Goal: Information Seeking & Learning: Learn about a topic

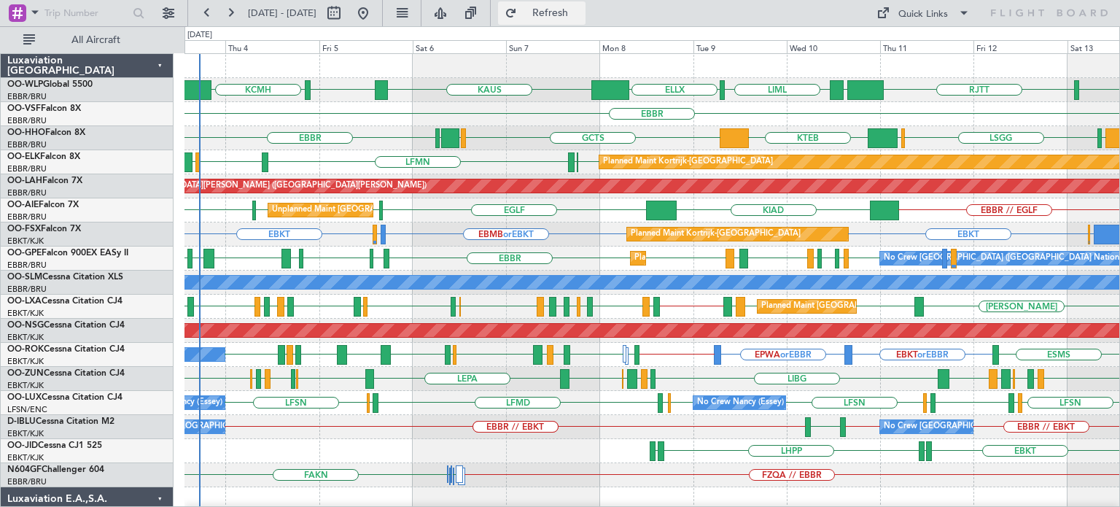
click at [581, 17] on span "Refresh" at bounding box center [550, 13] width 61 height 10
click at [932, 11] on div "Quick Links" at bounding box center [923, 14] width 50 height 15
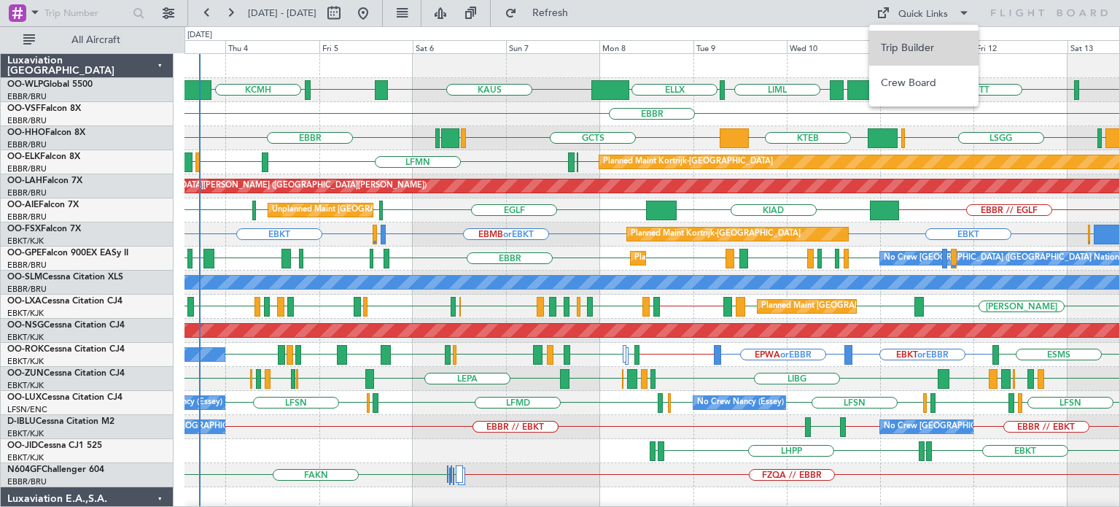
click at [910, 52] on button "Trip Builder" at bounding box center [923, 48] width 109 height 35
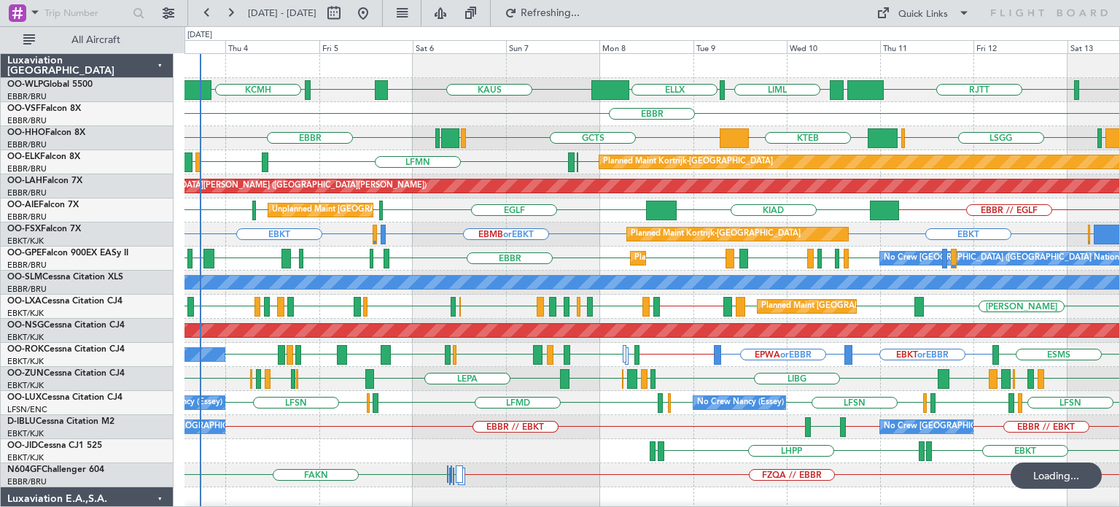
click at [555, 60] on div at bounding box center [651, 66] width 934 height 24
click at [920, 15] on div "Quick Links" at bounding box center [923, 14] width 50 height 15
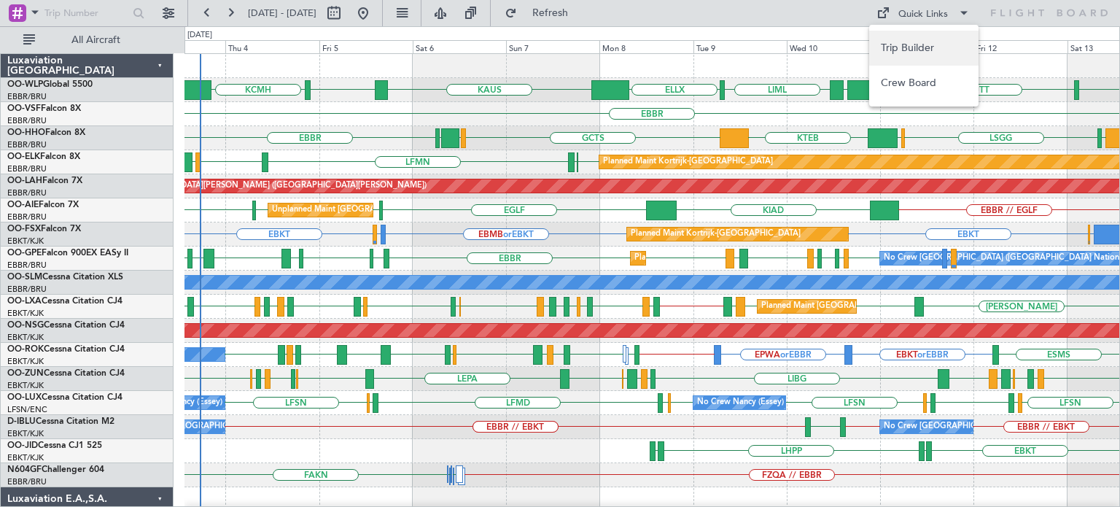
click at [897, 52] on button "Trip Builder" at bounding box center [923, 48] width 109 height 35
click at [581, 8] on span "Refresh" at bounding box center [550, 13] width 61 height 10
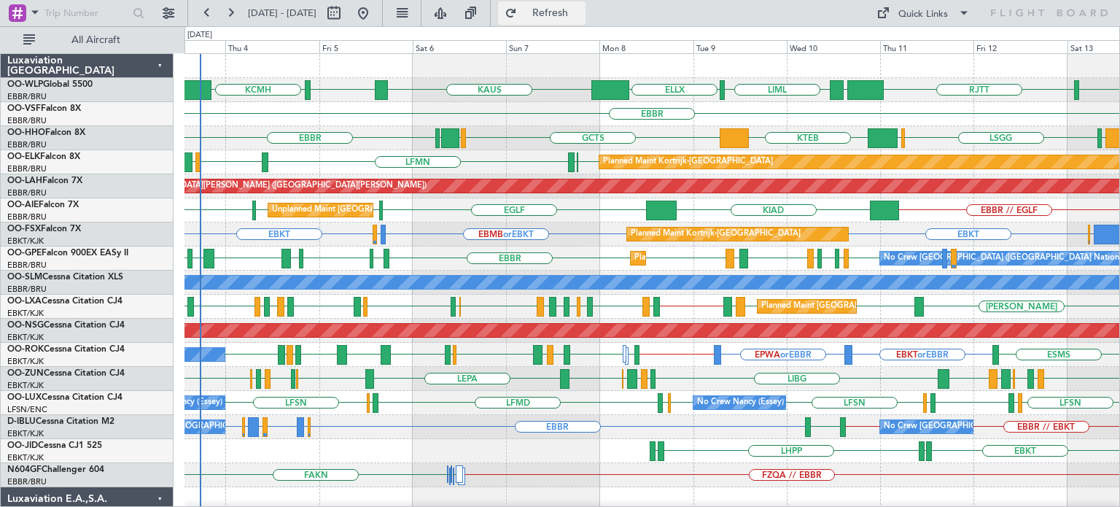
click at [581, 9] on span "Refresh" at bounding box center [550, 13] width 61 height 10
click at [364, 443] on div "EBKT LHPP EDDN EDDN" at bounding box center [651, 451] width 934 height 24
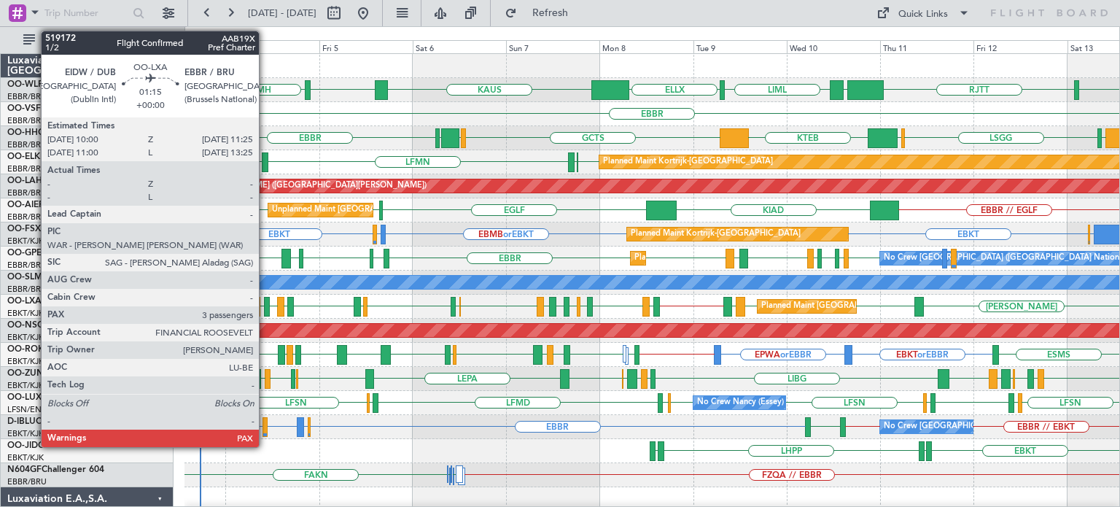
click at [265, 300] on div at bounding box center [267, 307] width 6 height 20
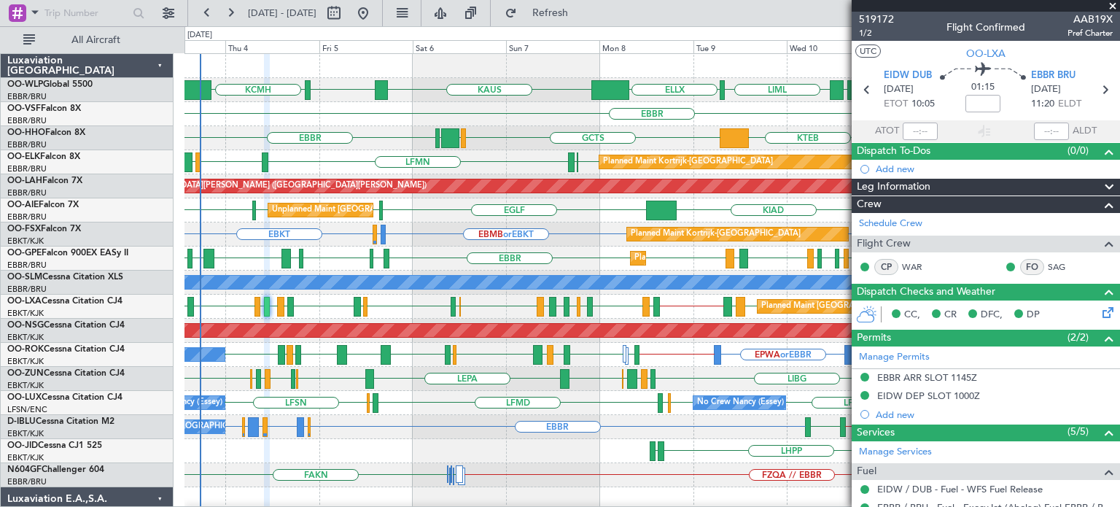
click at [591, 242] on div "EBKT LSZH or EBKT EBKT EBMB or EBKT EBBR or EBKT Planned Maint [GEOGRAPHIC_DATA…" at bounding box center [651, 234] width 934 height 24
click at [550, 454] on div "EBKT LHPP EDDN EDDN" at bounding box center [651, 451] width 934 height 24
click at [711, 113] on div "EBBR" at bounding box center [651, 114] width 934 height 24
click at [1114, 4] on span at bounding box center [1112, 6] width 15 height 13
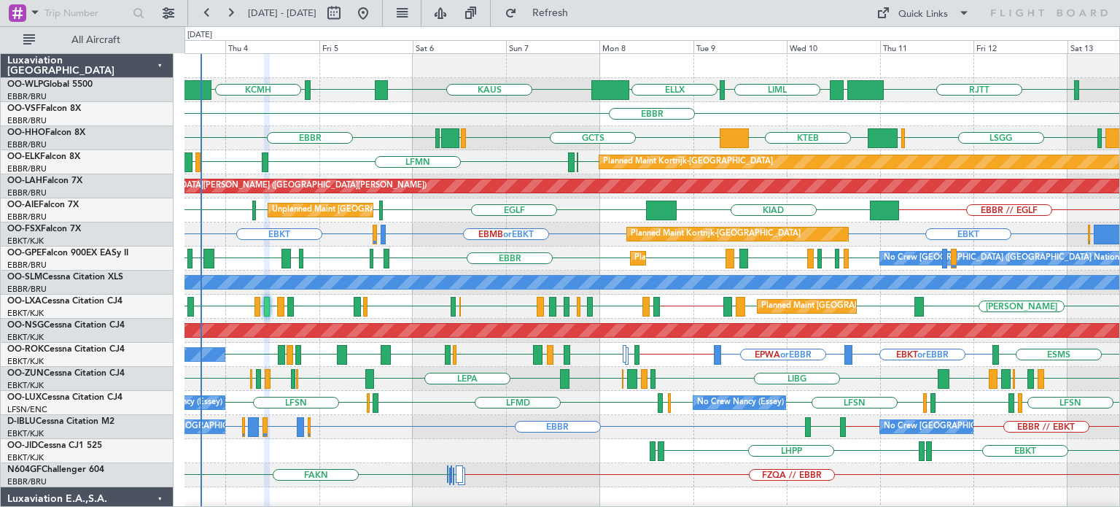
type input "0"
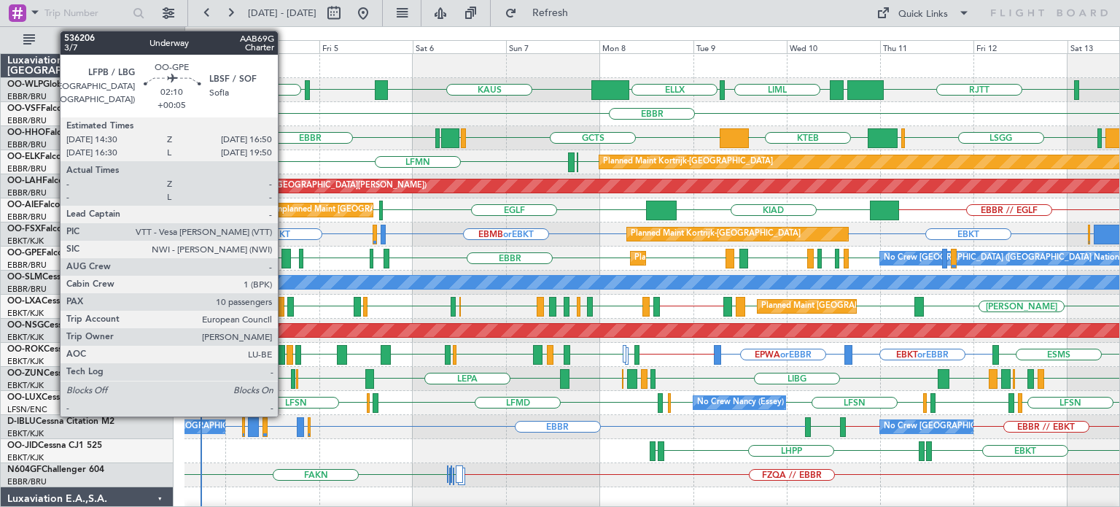
click at [284, 254] on div at bounding box center [285, 259] width 9 height 20
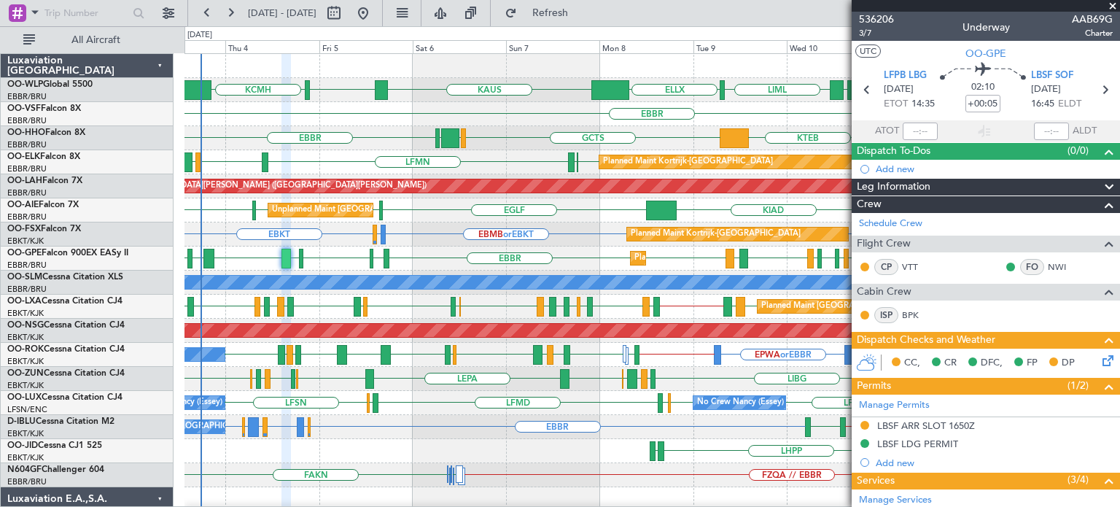
click at [1114, 3] on span at bounding box center [1112, 6] width 15 height 13
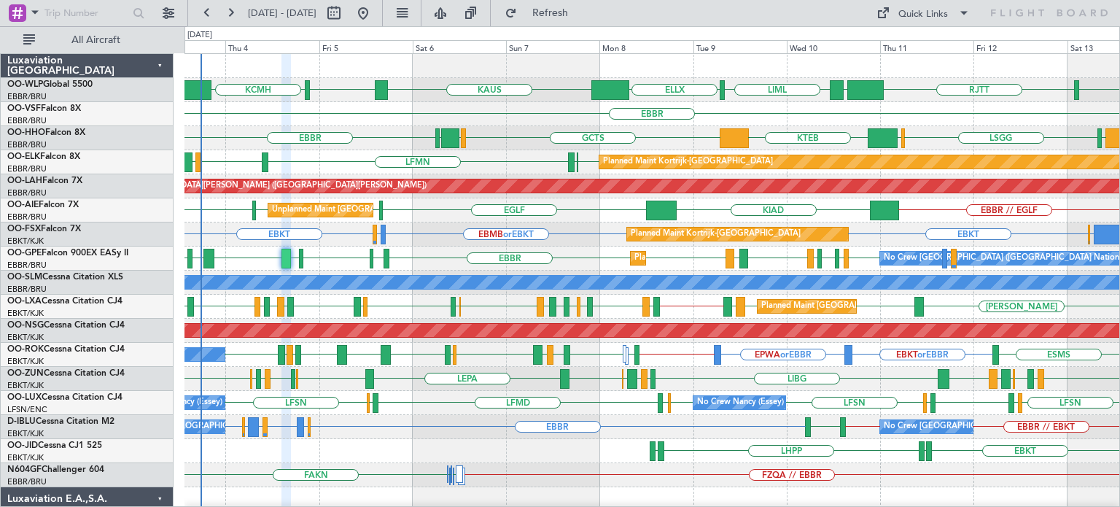
type input "0"
click at [579, 233] on div "LSZH or EBKT EBKT EBKT EBMB or EBKT EBBR or EBKT Planned Maint [GEOGRAPHIC_DATA…" at bounding box center [651, 234] width 934 height 24
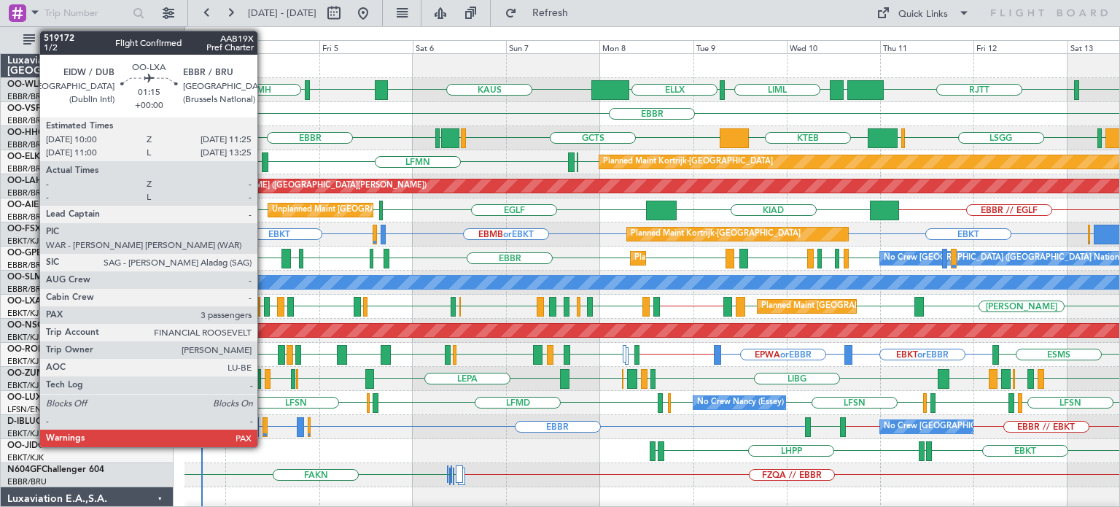
click at [264, 300] on div at bounding box center [267, 307] width 6 height 20
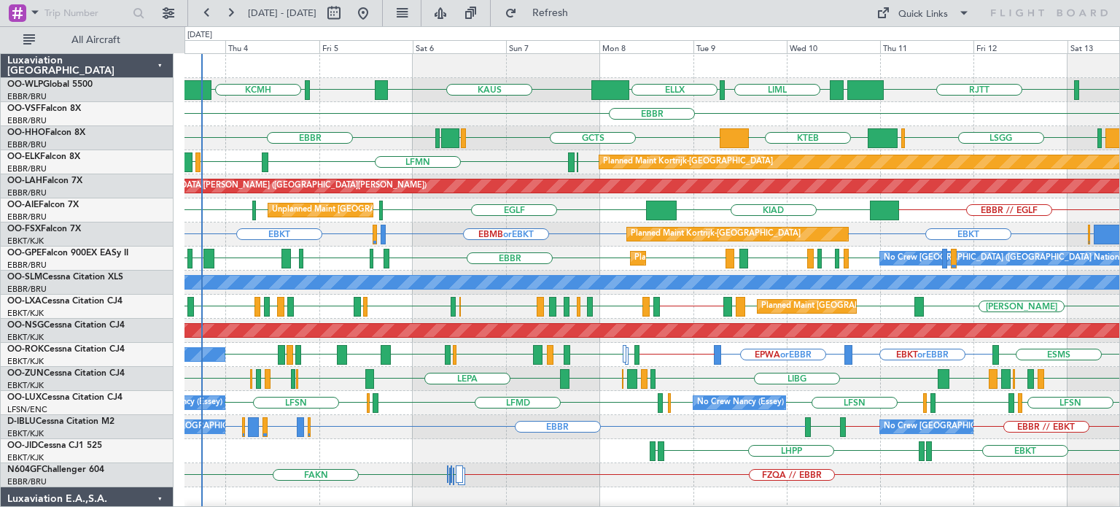
click at [546, 132] on div "EBBR KTEB GCTS GMMH [GEOGRAPHIC_DATA] LIRS [GEOGRAPHIC_DATA] LIMC" at bounding box center [651, 138] width 934 height 24
click at [569, 9] on span "Refresh" at bounding box center [550, 13] width 61 height 10
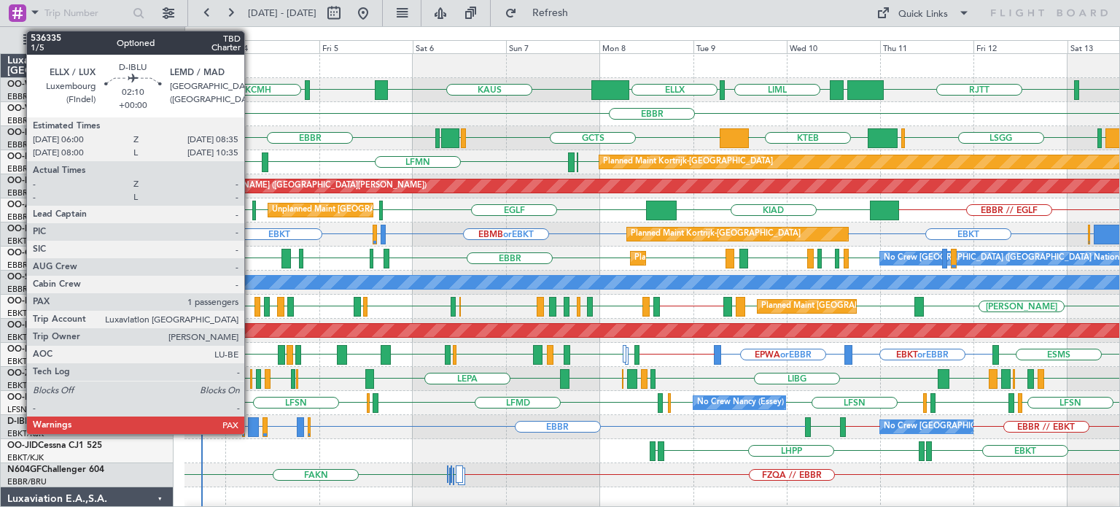
click at [251, 423] on div at bounding box center [253, 427] width 10 height 20
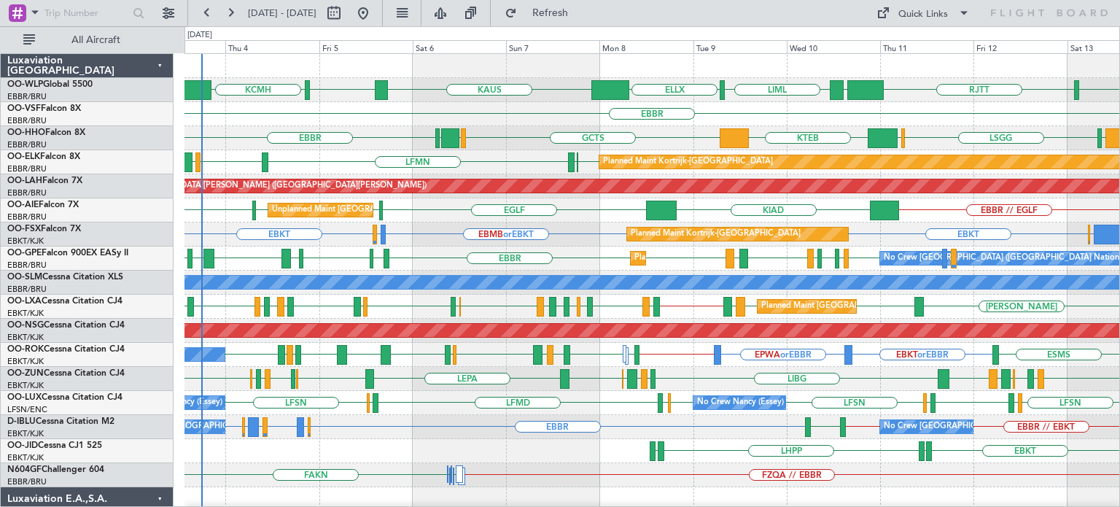
click at [534, 133] on div "EBBR LIRS [GEOGRAPHIC_DATA] LIMC KTEB GCTS GMMH [GEOGRAPHIC_DATA]" at bounding box center [651, 138] width 934 height 24
click at [577, 1] on button "Refresh" at bounding box center [541, 12] width 87 height 23
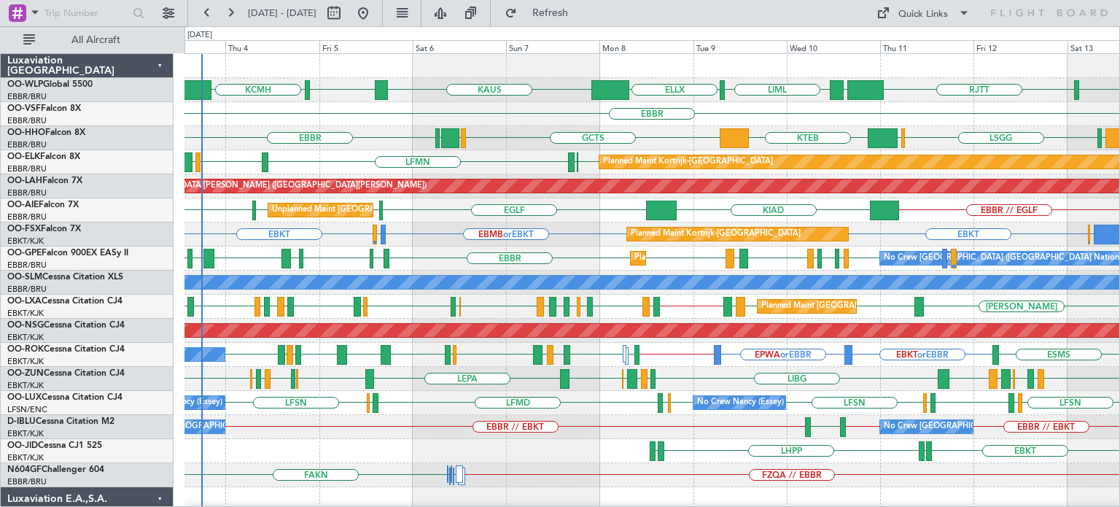
click at [545, 131] on div "EBBR KTEB GCTS GMMH [GEOGRAPHIC_DATA] LIRS [GEOGRAPHIC_DATA] LIMC" at bounding box center [651, 138] width 934 height 24
click at [601, 465] on div "FAKN FZQA // EBBR FAKN [PERSON_NAME]" at bounding box center [651, 475] width 934 height 24
click at [581, 17] on span "Refresh" at bounding box center [550, 13] width 61 height 10
click at [501, 152] on div "LFMN [GEOGRAPHIC_DATA] LIML EBKT [GEOGRAPHIC_DATA] Planned Maint [GEOGRAPHIC_DA…" at bounding box center [651, 162] width 934 height 24
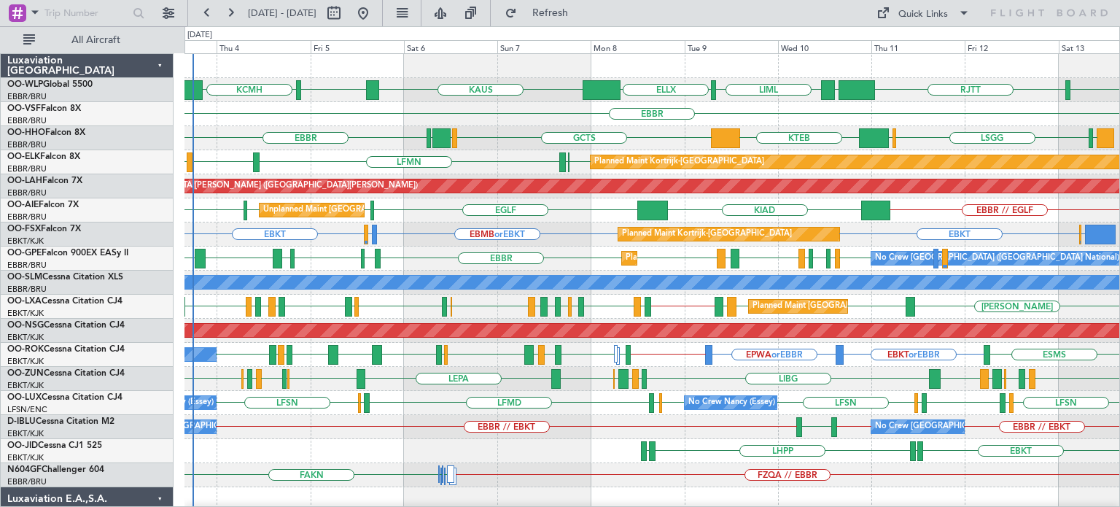
click at [549, 217] on div "EBBR [GEOGRAPHIC_DATA] [GEOGRAPHIC_DATA] KIAD [GEOGRAPHIC_DATA] EBBR // EGLF Un…" at bounding box center [651, 210] width 934 height 24
click at [592, 236] on div "Planned Maint Kortrijk-[GEOGRAPHIC_DATA] LSZH or EBKT EBKT EBKT EBMB or EBKT KT…" at bounding box center [651, 234] width 934 height 24
click at [503, 131] on div "EBBR KTEB GCTS GMMH [GEOGRAPHIC_DATA] GMMH LIRS [GEOGRAPHIC_DATA] LIMC" at bounding box center [651, 138] width 934 height 24
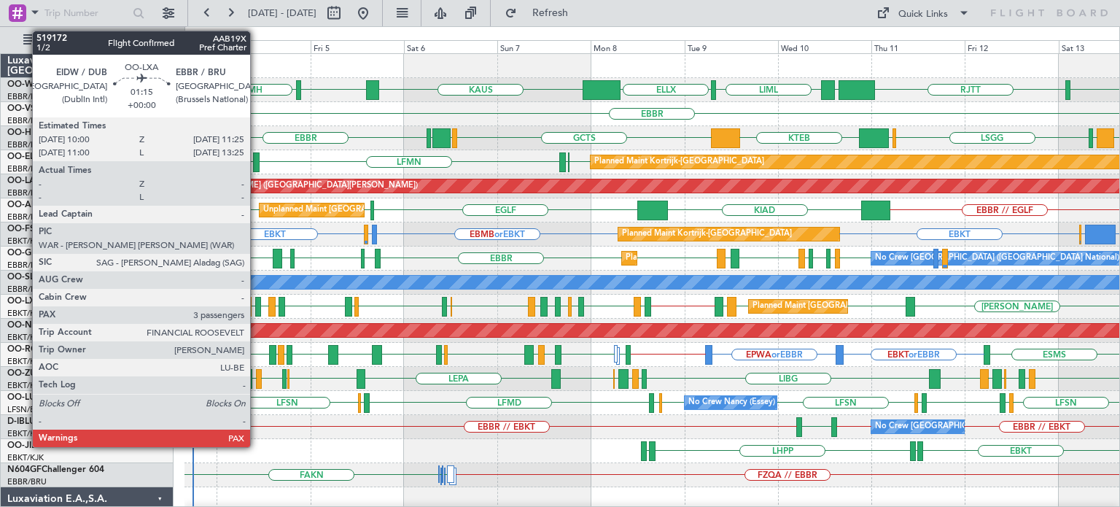
click at [257, 302] on div at bounding box center [258, 307] width 6 height 20
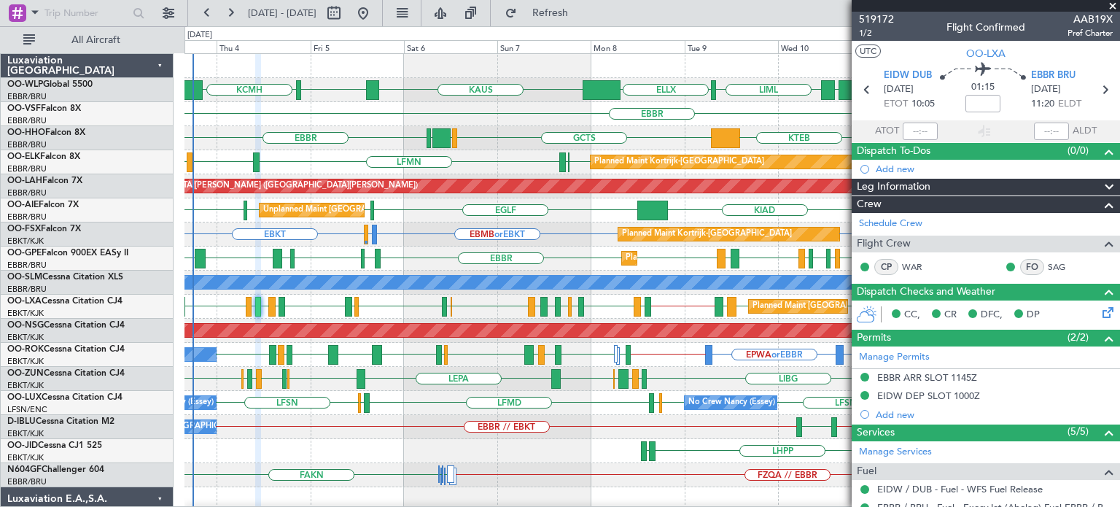
drag, startPoint x: 1113, startPoint y: 3, endPoint x: 726, endPoint y: 120, distance: 404.2
click at [1114, 3] on span at bounding box center [1112, 6] width 15 height 13
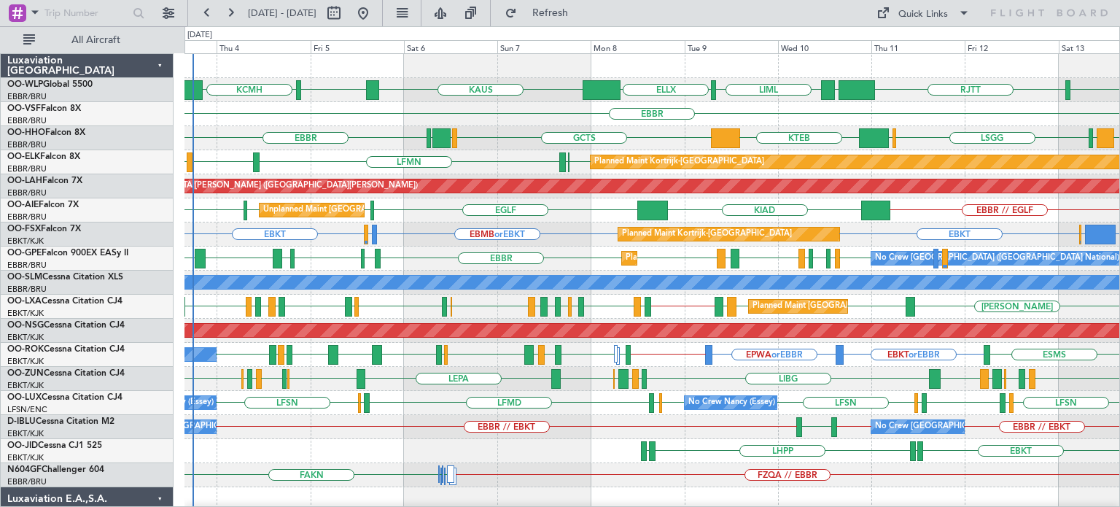
click at [543, 119] on div "EBBR" at bounding box center [651, 114] width 934 height 24
click at [408, 257] on div "LKTB [GEOGRAPHIC_DATA] LBSF LFPB LRBS [GEOGRAPHIC_DATA] EDDB LHBP EPWA [GEOGRAP…" at bounding box center [651, 258] width 934 height 24
click at [500, 126] on div "KTEB GCTS GMMH [GEOGRAPHIC_DATA] [GEOGRAPHIC_DATA] GMMH LIRS [GEOGRAPHIC_DATA] …" at bounding box center [651, 138] width 934 height 24
click at [320, 253] on div "EBBR EDDB LHBP EPWA [GEOGRAPHIC_DATA] [GEOGRAPHIC_DATA] [GEOGRAPHIC_DATA] [GEOG…" at bounding box center [651, 258] width 934 height 24
click at [322, 262] on div "LKTB [GEOGRAPHIC_DATA] LBSF LFPB LRBS [GEOGRAPHIC_DATA] EDDB LHBP EPWA [GEOGRAP…" at bounding box center [651, 258] width 934 height 24
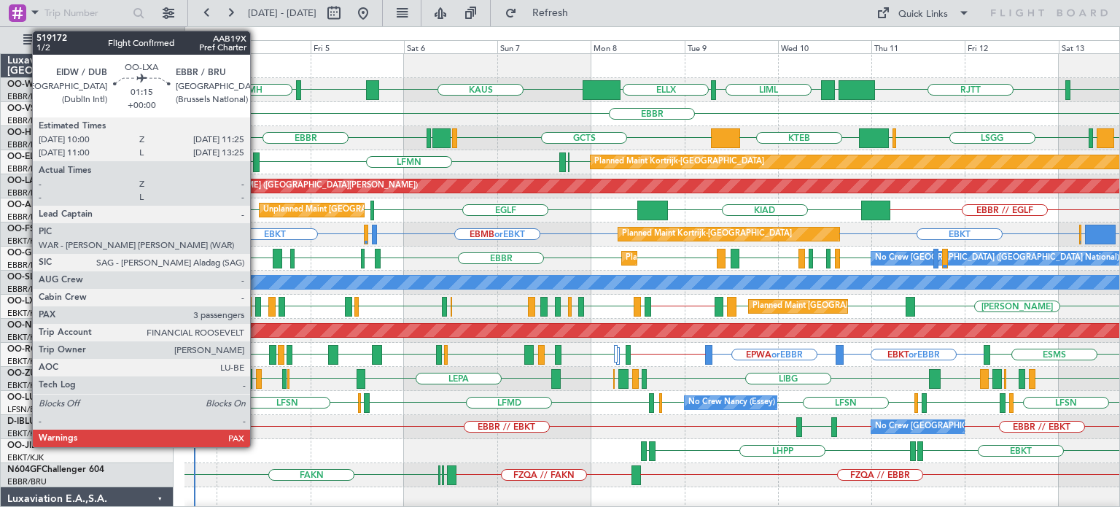
click at [257, 305] on div at bounding box center [258, 307] width 6 height 20
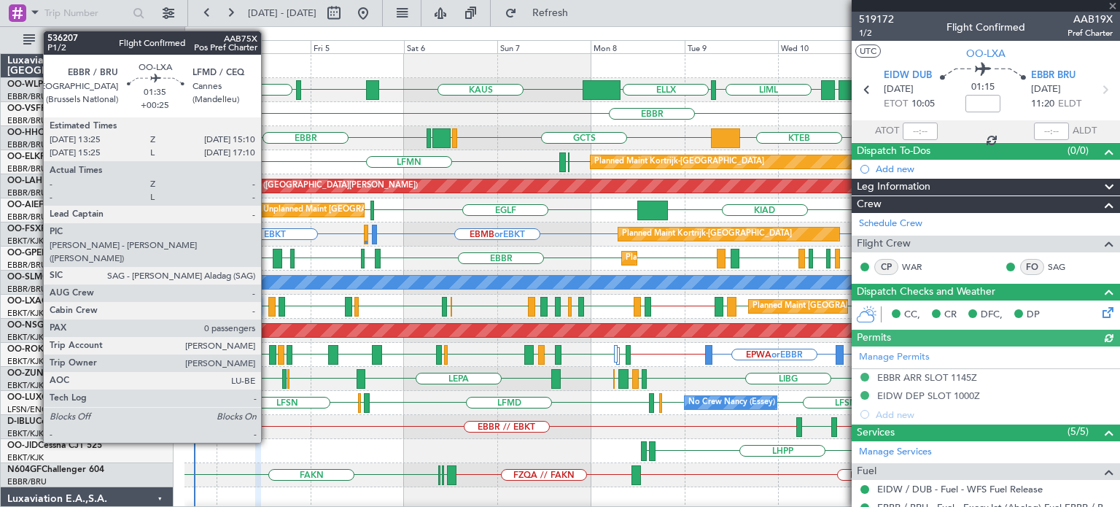
click at [313, 301] on div "LSGS LFMD EBKT LFMD [GEOGRAPHIC_DATA] [GEOGRAPHIC_DATA] EBKT [GEOGRAPHIC_DATA] …" at bounding box center [651, 306] width 934 height 24
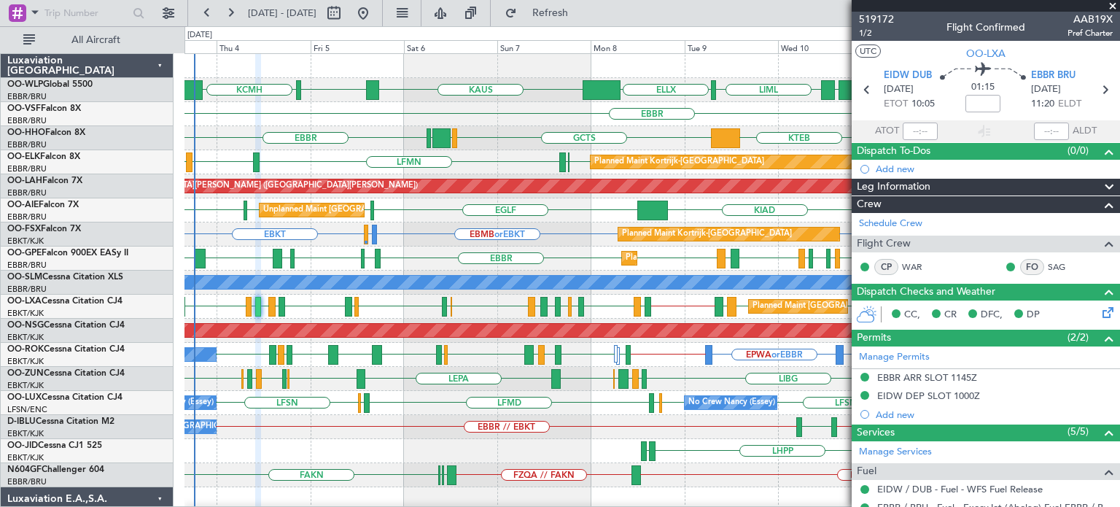
click at [280, 445] on div "LHPP EDDN EBKT EDDN" at bounding box center [651, 451] width 934 height 24
click at [1113, 5] on span at bounding box center [1112, 6] width 15 height 13
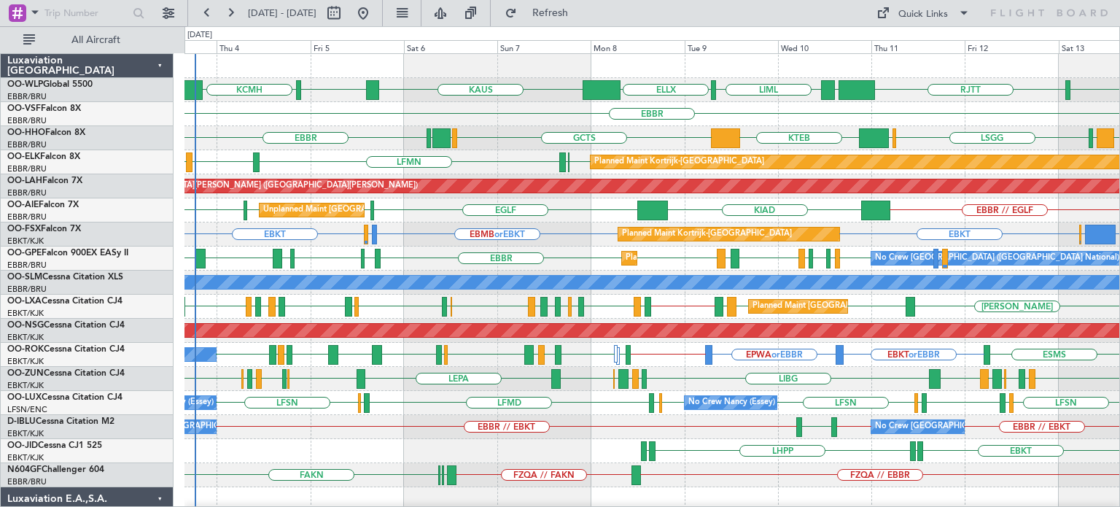
click at [302, 298] on div "LSGS LFMD EBKT LFMD [GEOGRAPHIC_DATA] [GEOGRAPHIC_DATA] EBKT [GEOGRAPHIC_DATA] …" at bounding box center [651, 306] width 934 height 24
click at [332, 247] on div "LKTB [GEOGRAPHIC_DATA] LBSF LFPB LRBS [GEOGRAPHIC_DATA] EDDB LHBP EPWA [GEOGRAP…" at bounding box center [651, 258] width 934 height 24
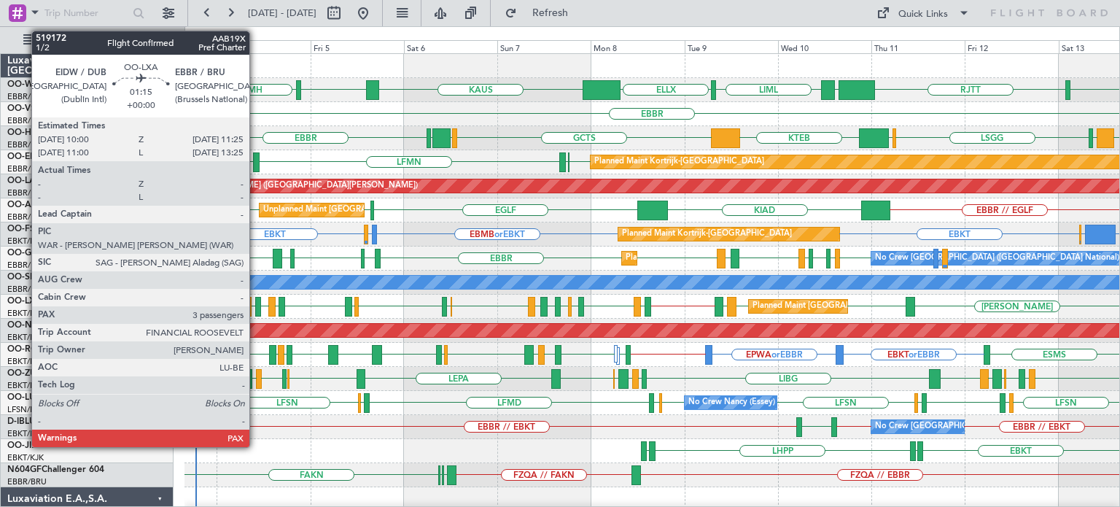
click at [256, 300] on div at bounding box center [258, 307] width 6 height 20
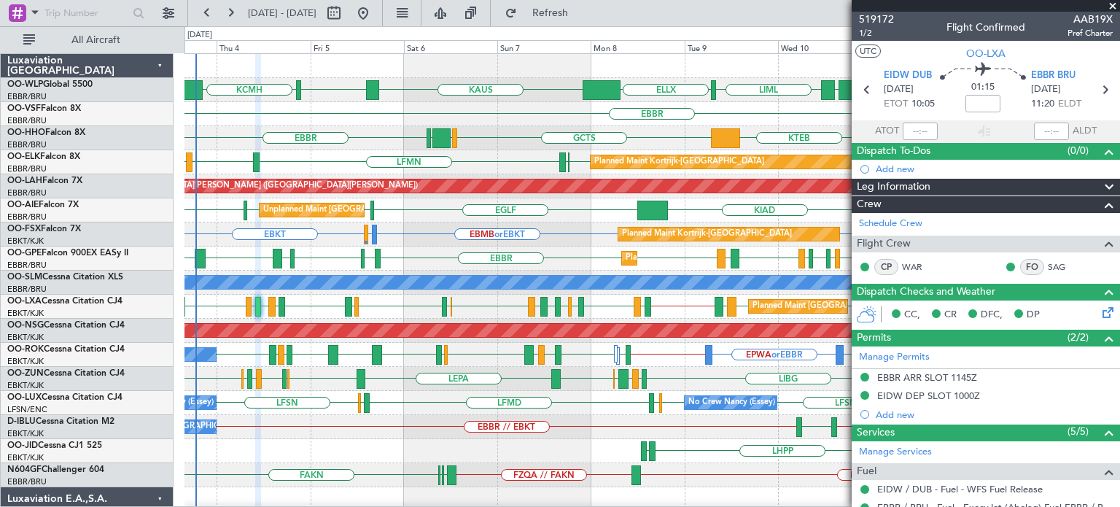
click at [1114, 5] on span at bounding box center [1112, 6] width 15 height 13
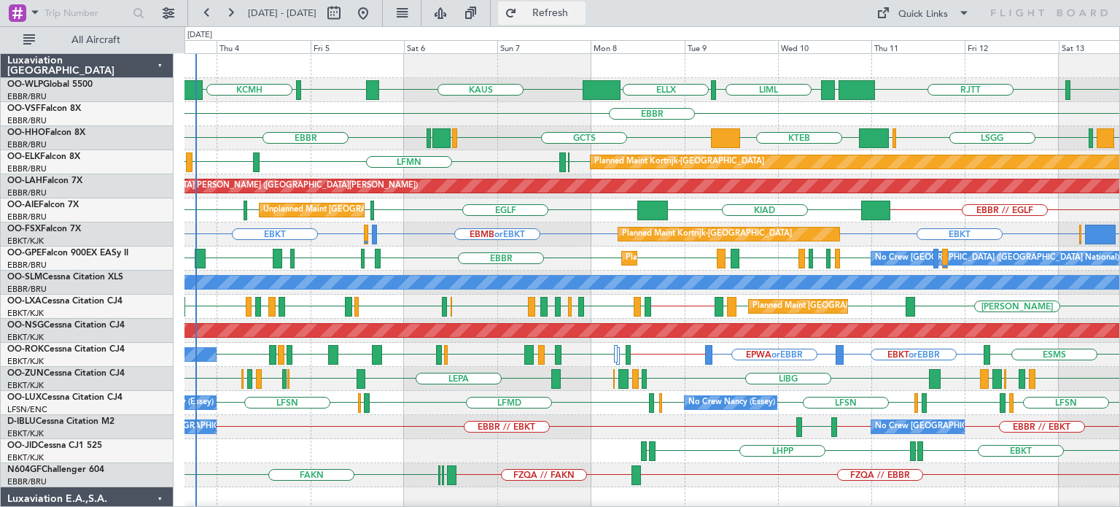
click at [559, 12] on button "Refresh" at bounding box center [541, 12] width 87 height 23
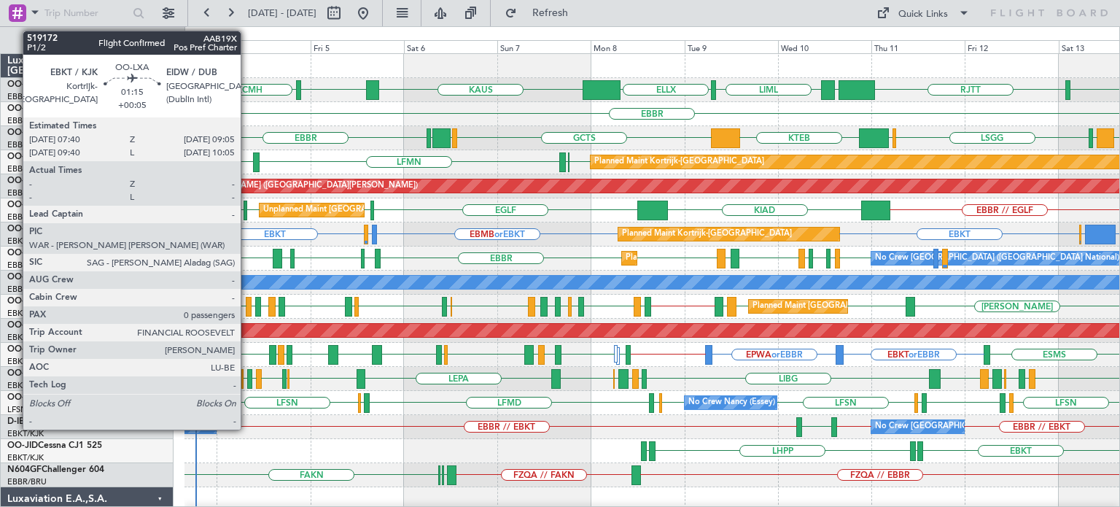
click at [247, 302] on div at bounding box center [249, 307] width 6 height 20
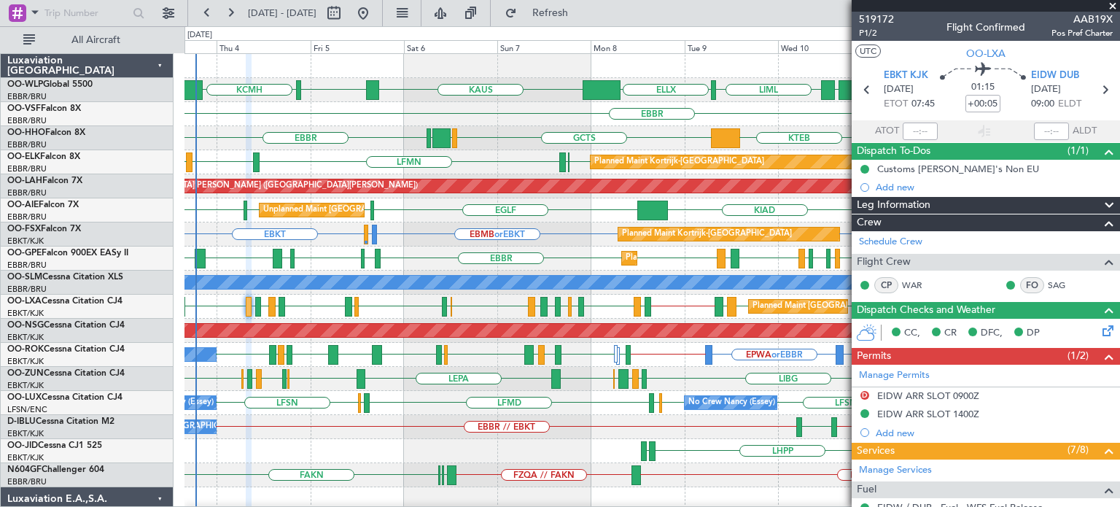
click at [1111, 5] on span at bounding box center [1112, 6] width 15 height 13
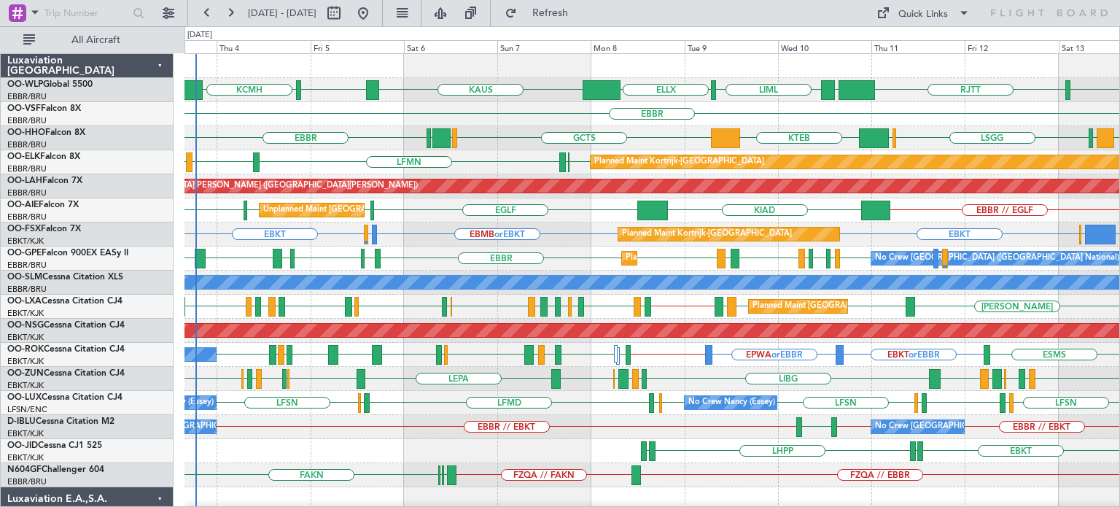
click at [512, 119] on div "EBBR" at bounding box center [651, 114] width 934 height 24
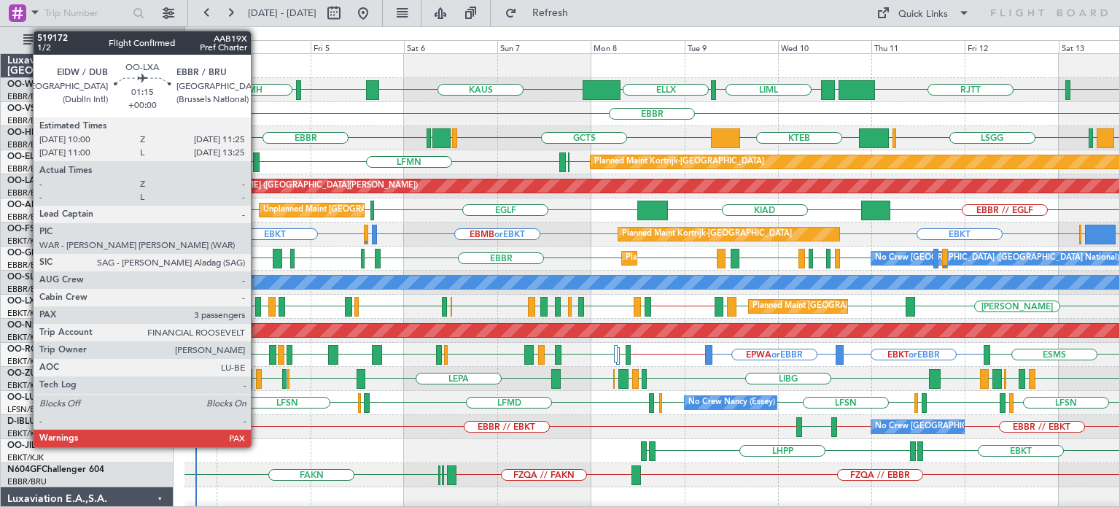
click at [257, 302] on div at bounding box center [258, 307] width 6 height 20
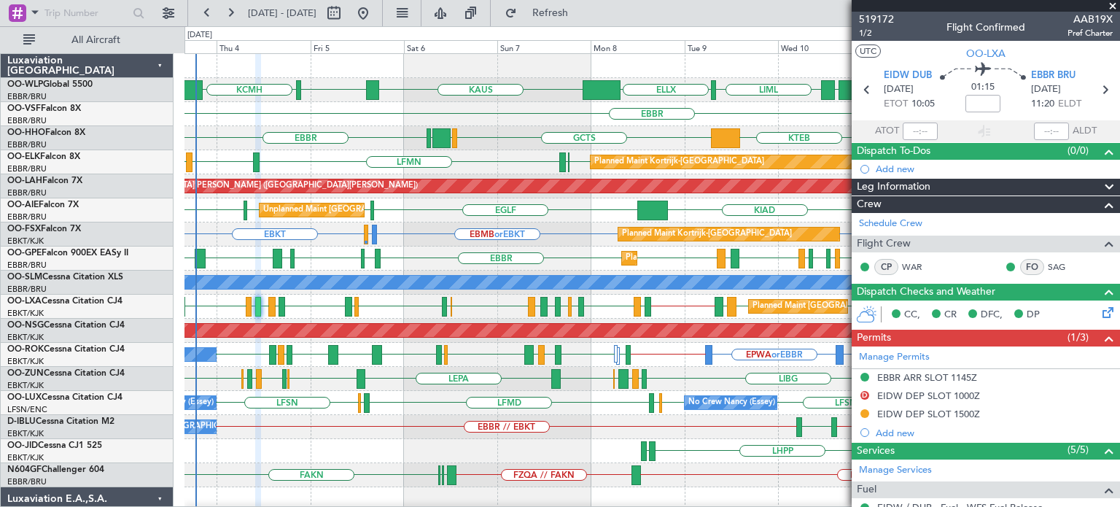
click at [1112, 4] on span at bounding box center [1112, 6] width 15 height 13
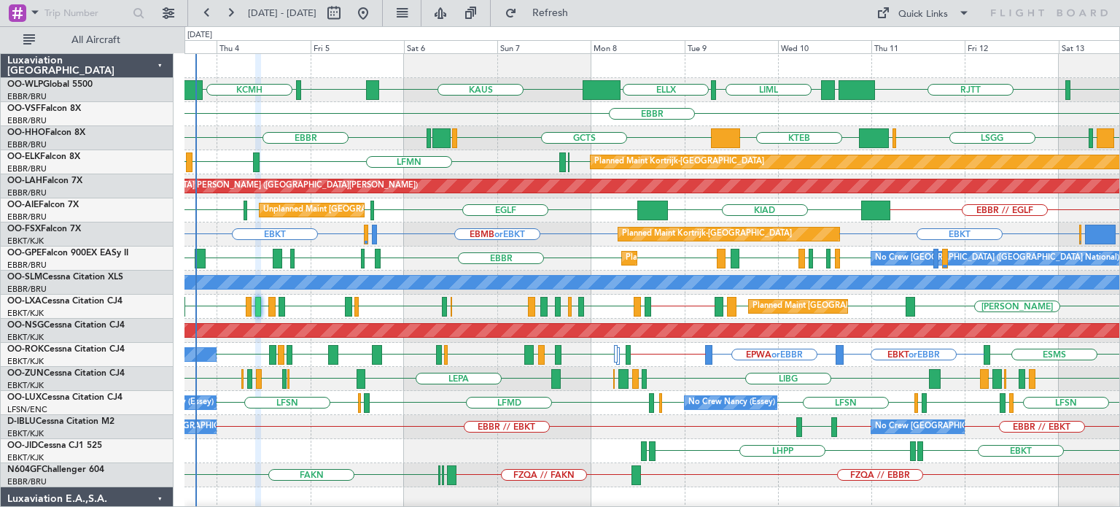
type input "0"
click at [249, 254] on div "EBBR EDDB LHBP EPWA [GEOGRAPHIC_DATA] [GEOGRAPHIC_DATA] [GEOGRAPHIC_DATA] [GEOG…" at bounding box center [651, 258] width 934 height 24
click at [310, 244] on div "EBKT EBMB or EBKT KTEB or EBKT EBBR or EBKT EBKT LSZH or EBKT Planned Maint [GE…" at bounding box center [651, 234] width 934 height 24
